Goal: Information Seeking & Learning: Learn about a topic

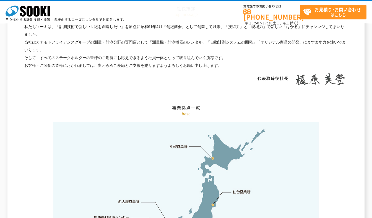
scroll to position [1273, 0]
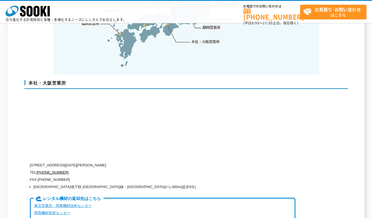
click at [257, 148] on div "本社・大阪営業所 〒550-0005 大阪府大阪市西区西本町1-15-10 辰野西本町ビル13階 TEL 0120-856-990 FAX (06)6538-…" at bounding box center [186, 151] width 324 height 155
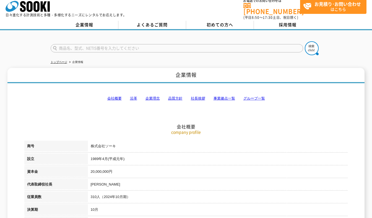
scroll to position [0, 0]
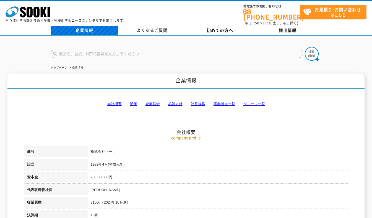
click at [86, 29] on link "企業情報" at bounding box center [85, 30] width 68 height 8
click at [84, 26] on link "企業情報" at bounding box center [85, 30] width 68 height 8
click at [174, 102] on link "品質方針" at bounding box center [175, 104] width 14 height 4
click at [86, 31] on div "企業情報 よくあるご質問 初めての方へ 採用情報" at bounding box center [186, 30] width 372 height 9
click at [86, 26] on link "企業情報" at bounding box center [85, 30] width 68 height 8
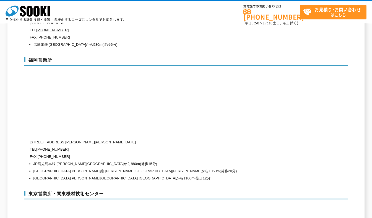
scroll to position [2107, 0]
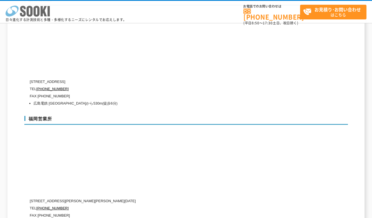
click at [41, 13] on polygon at bounding box center [44, 11] width 6 height 10
